Goal: Task Accomplishment & Management: Use online tool/utility

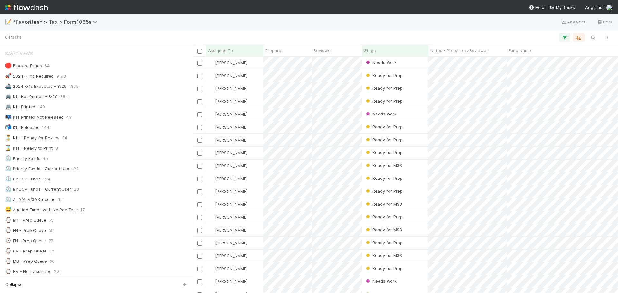
scroll to position [32, 0]
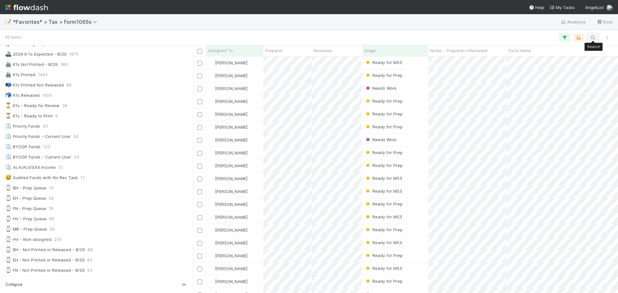
click at [589, 37] on button "button" at bounding box center [593, 37] width 12 height 8
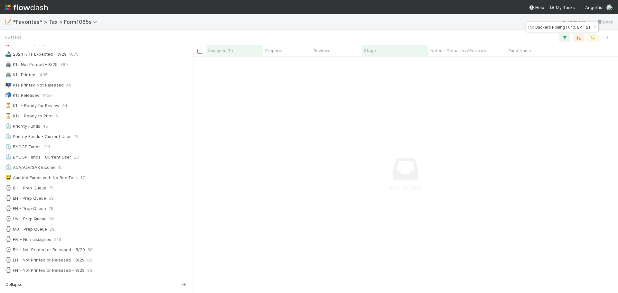
scroll to position [227, 420]
click at [513, 29] on body "📝 *Favorites* > Tax > Form1065s Analytics Docs 65 tasks Assigned To Preparer Re…" at bounding box center [309, 146] width 618 height 293
click at [535, 28] on input "⦁ Builders and Backers Rolling Fund, LP - B1" at bounding box center [560, 27] width 64 height 8
drag, startPoint x: 545, startPoint y: 24, endPoint x: 529, endPoint y: 27, distance: 15.3
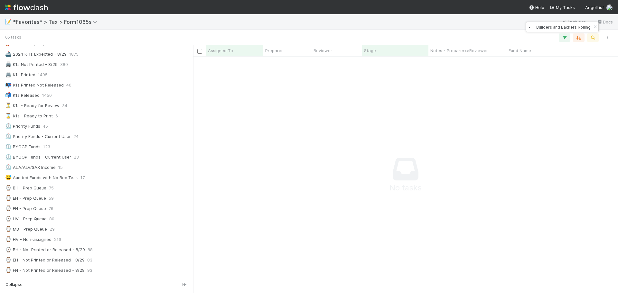
click at [529, 27] on input "⦁ Builders and Backers Rolling Fund, LP - B1" at bounding box center [560, 27] width 64 height 8
click at [537, 29] on input "⦁ Builders and Backers Rolling Fund, LP - B1" at bounding box center [560, 27] width 64 height 8
type input "Builders and Backers Rolling Fund, LP - B1"
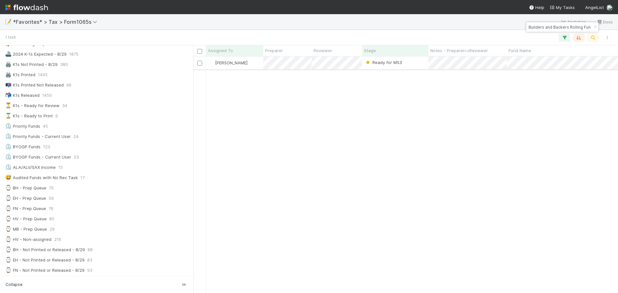
click at [423, 67] on div "Ready for MS3" at bounding box center [395, 63] width 66 height 13
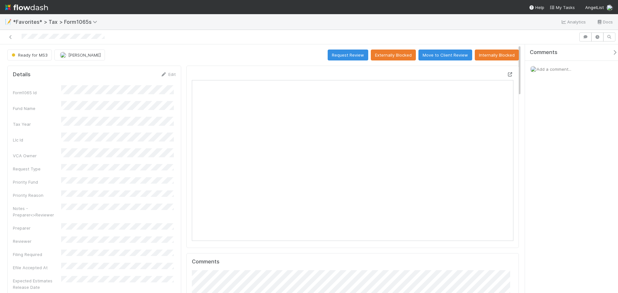
scroll to position [126, 314]
click at [507, 75] on icon at bounding box center [510, 74] width 6 height 4
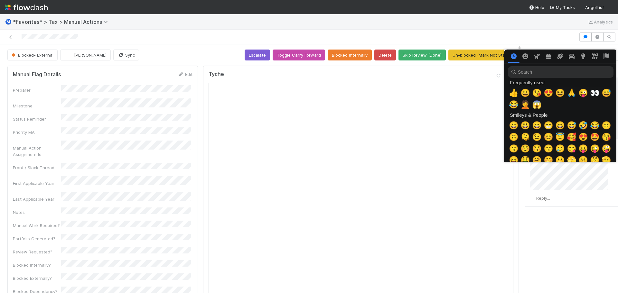
scroll to position [0, 2]
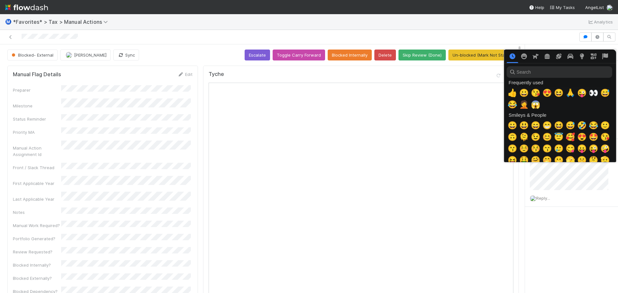
click at [561, 217] on div at bounding box center [309, 146] width 618 height 293
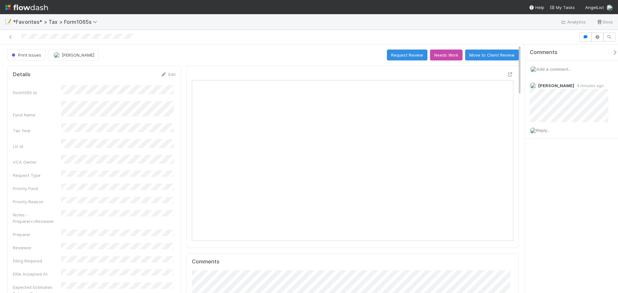
scroll to position [126, 314]
